Goal: Task Accomplishment & Management: Use online tool/utility

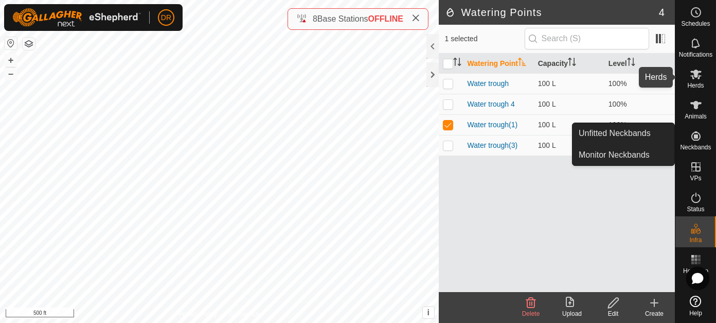
click at [692, 73] on icon at bounding box center [696, 74] width 12 height 12
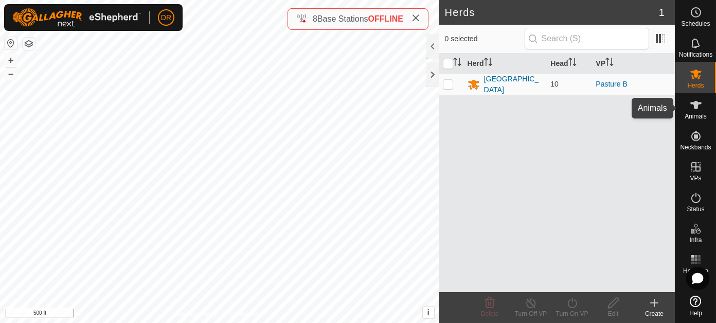
click at [694, 108] on icon at bounding box center [695, 105] width 11 height 8
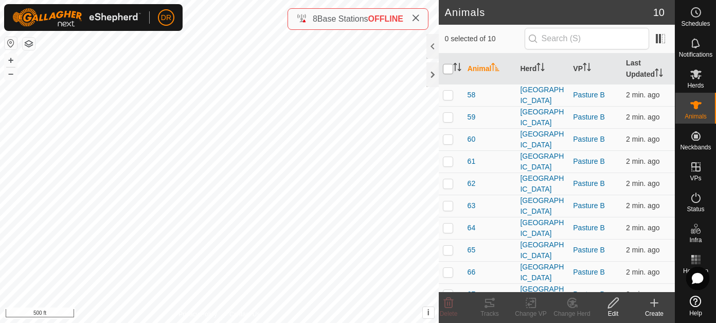
click at [450, 67] on input "checkbox" at bounding box center [448, 69] width 10 height 10
checkbox input "true"
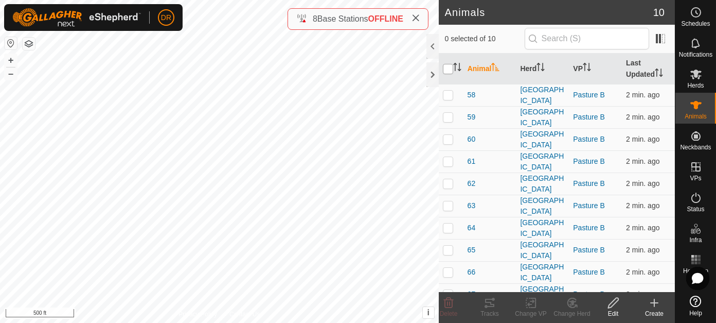
checkbox input "true"
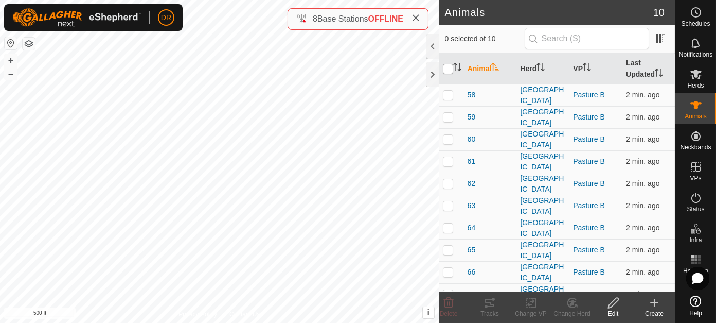
checkbox input "true"
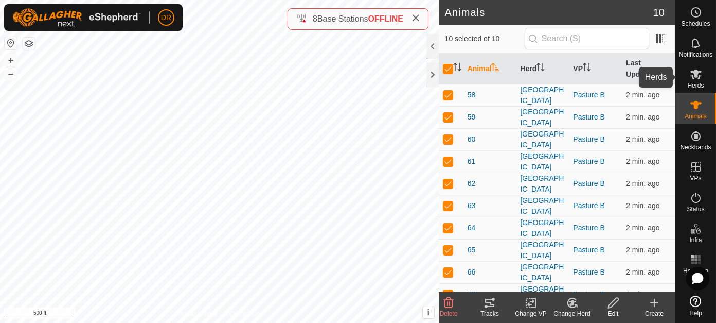
click at [696, 77] on icon at bounding box center [695, 74] width 11 height 10
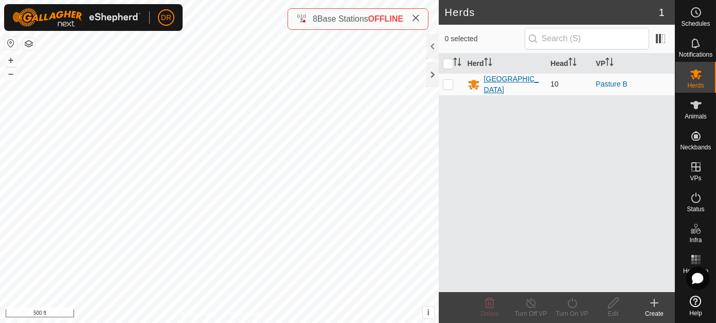
click at [491, 79] on div "[GEOGRAPHIC_DATA]" at bounding box center [513, 85] width 59 height 22
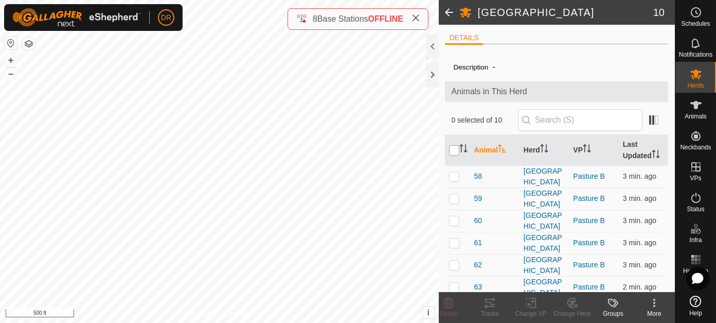
click at [456, 152] on input "checkbox" at bounding box center [454, 150] width 10 height 10
checkbox input "true"
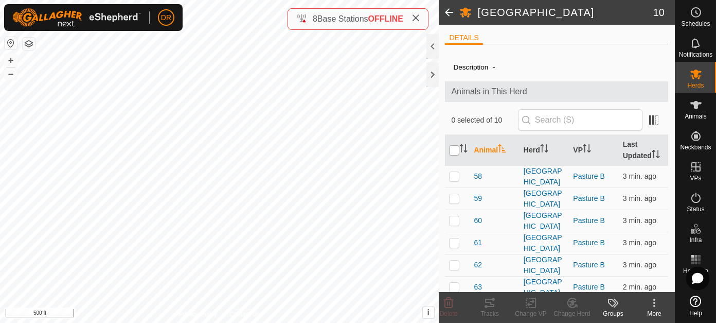
checkbox input "true"
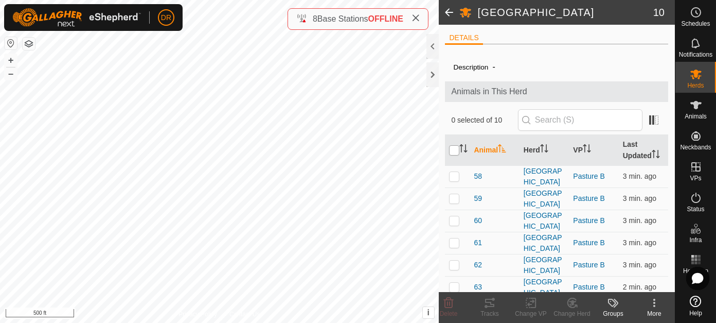
checkbox input "true"
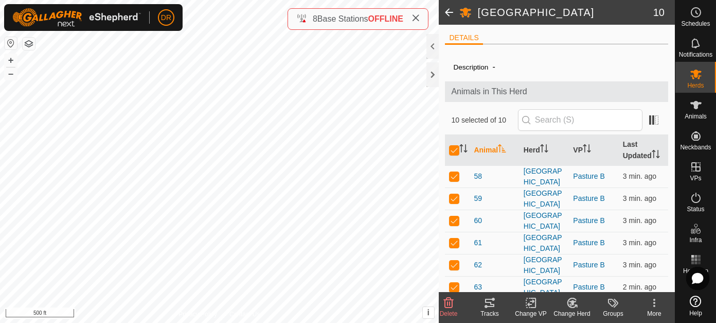
click at [491, 309] on div "Tracks" at bounding box center [489, 313] width 41 height 9
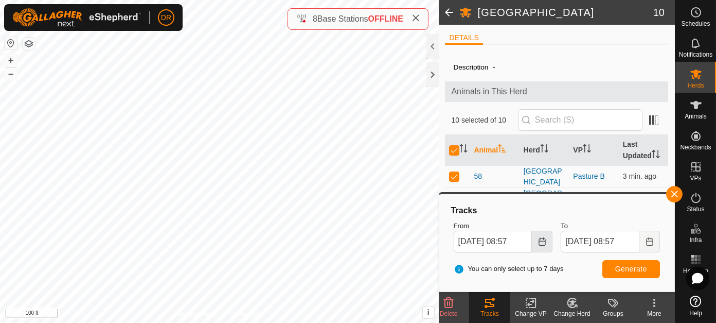
click at [546, 242] on button "Choose Date" at bounding box center [542, 241] width 21 height 22
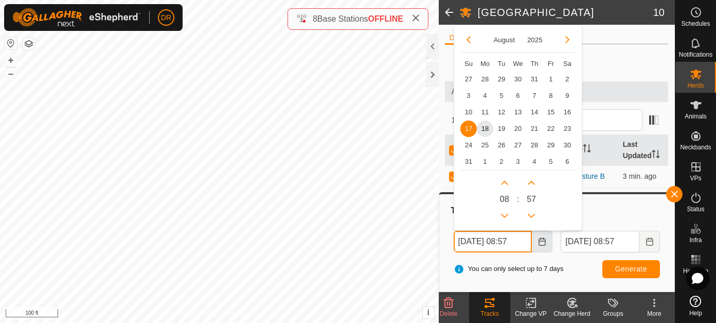
scroll to position [0, 2]
click at [466, 111] on span "10" at bounding box center [468, 112] width 16 height 16
type input "[DATE] 08:57"
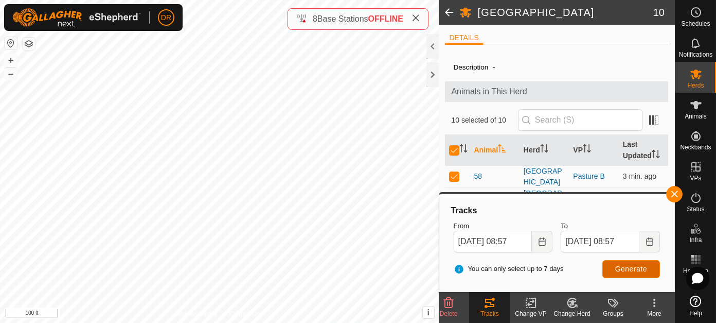
scroll to position [0, 0]
click at [626, 267] on span "Generate" at bounding box center [631, 268] width 32 height 8
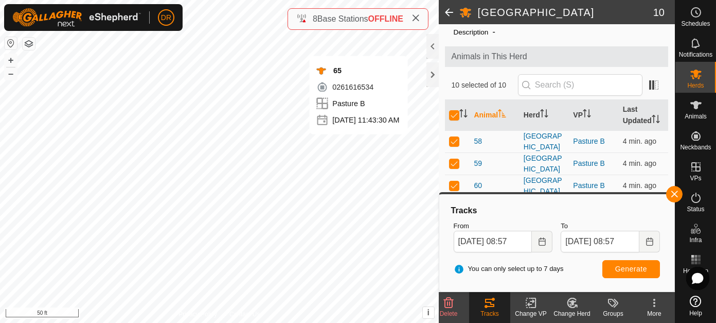
scroll to position [51, 0]
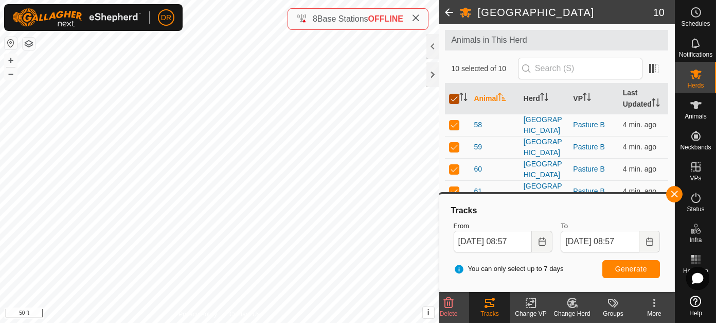
click at [456, 100] on input "checkbox" at bounding box center [454, 99] width 10 height 10
checkbox input "false"
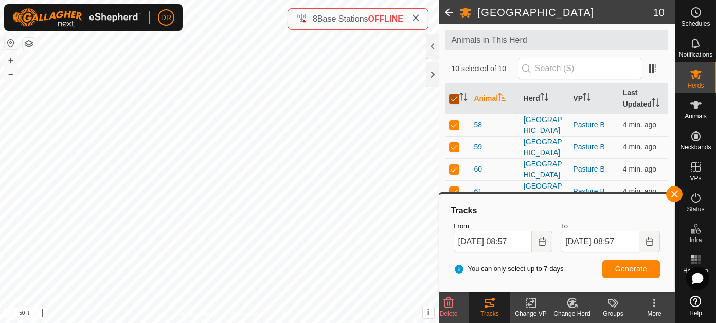
checkbox input "false"
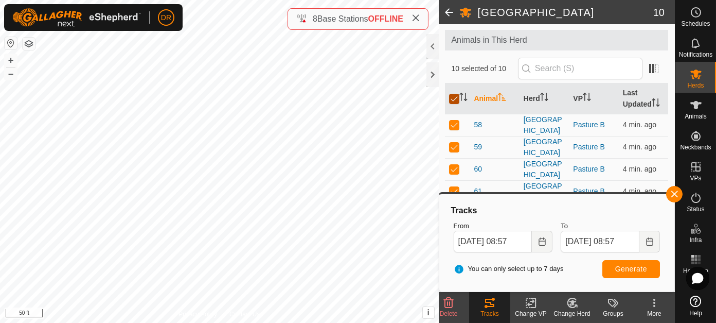
checkbox input "false"
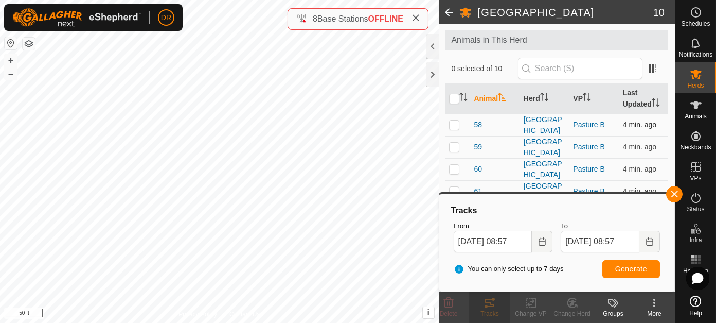
scroll to position [201, 0]
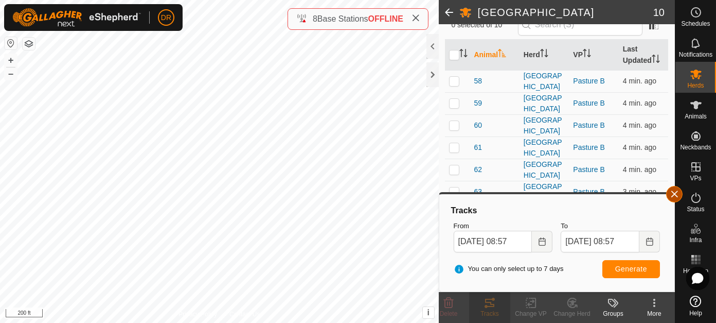
click at [676, 192] on button "button" at bounding box center [674, 194] width 16 height 16
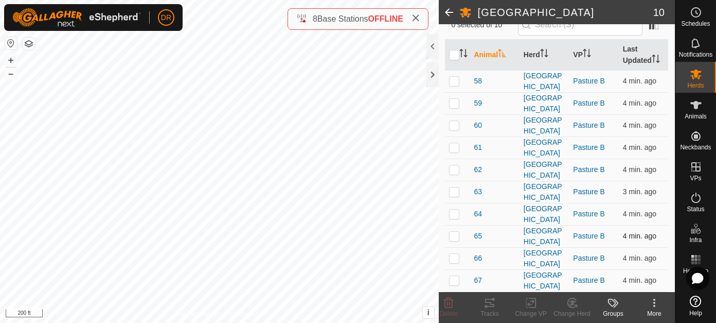
click at [452, 231] on p-checkbox at bounding box center [454, 235] width 10 height 8
checkbox input "true"
click at [490, 307] on icon at bounding box center [489, 302] width 9 height 8
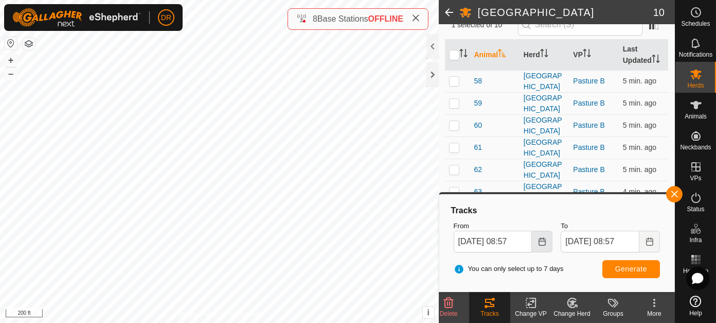
click at [540, 241] on icon "Choose Date" at bounding box center [542, 241] width 8 height 8
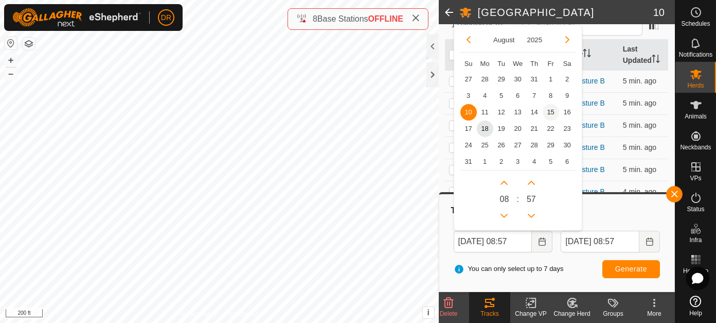
scroll to position [0, 0]
click at [548, 110] on span "15" at bounding box center [551, 112] width 16 height 16
type input "[DATE] 08:57"
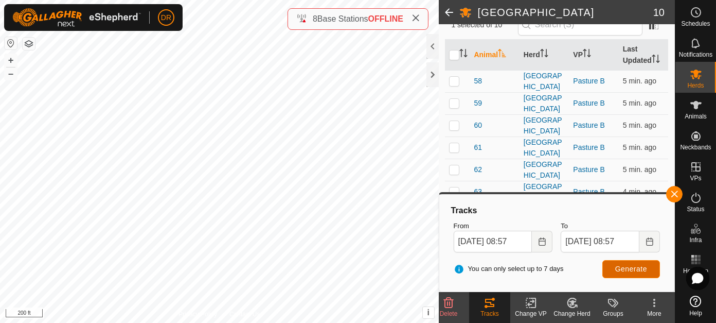
click at [626, 270] on span "Generate" at bounding box center [631, 268] width 32 height 8
click at [326, 322] on html "DR Schedules Notifications Herds Animals Neckbands VPs Status Infra Heatmap Hel…" at bounding box center [358, 161] width 716 height 323
